Goal: Find specific page/section: Find specific page/section

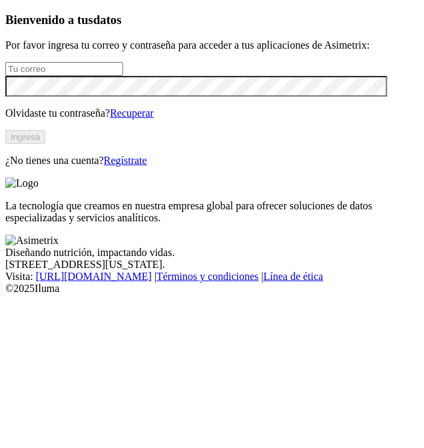
type input "[EMAIL_ADDRESS][DOMAIN_NAME]"
drag, startPoint x: 0, startPoint y: 0, endPoint x: 195, endPoint y: 296, distance: 354.9
click at [45, 144] on button "Ingresa" at bounding box center [25, 137] width 40 height 14
